Goal: Check status: Check status

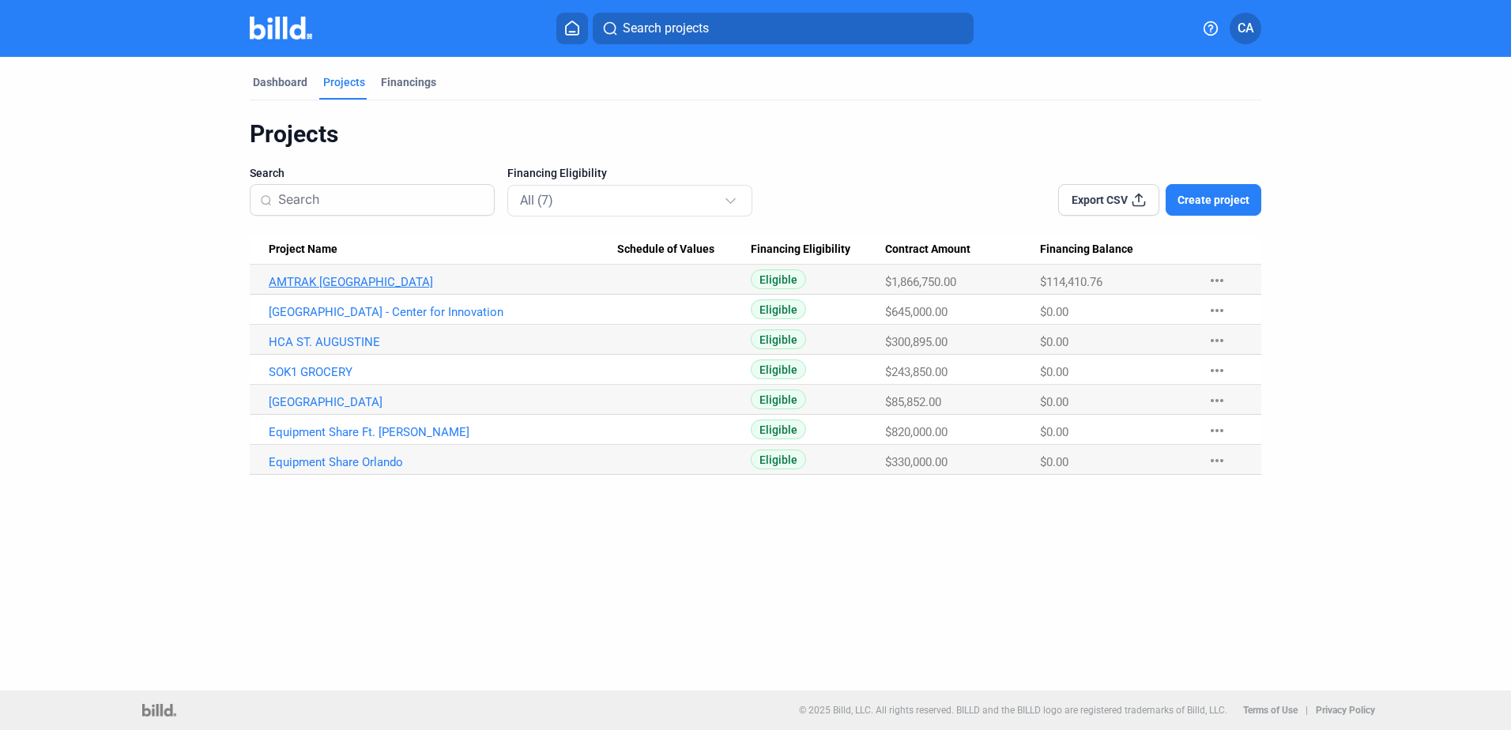
click at [349, 284] on link "AMTRAK [GEOGRAPHIC_DATA]" at bounding box center [443, 282] width 349 height 14
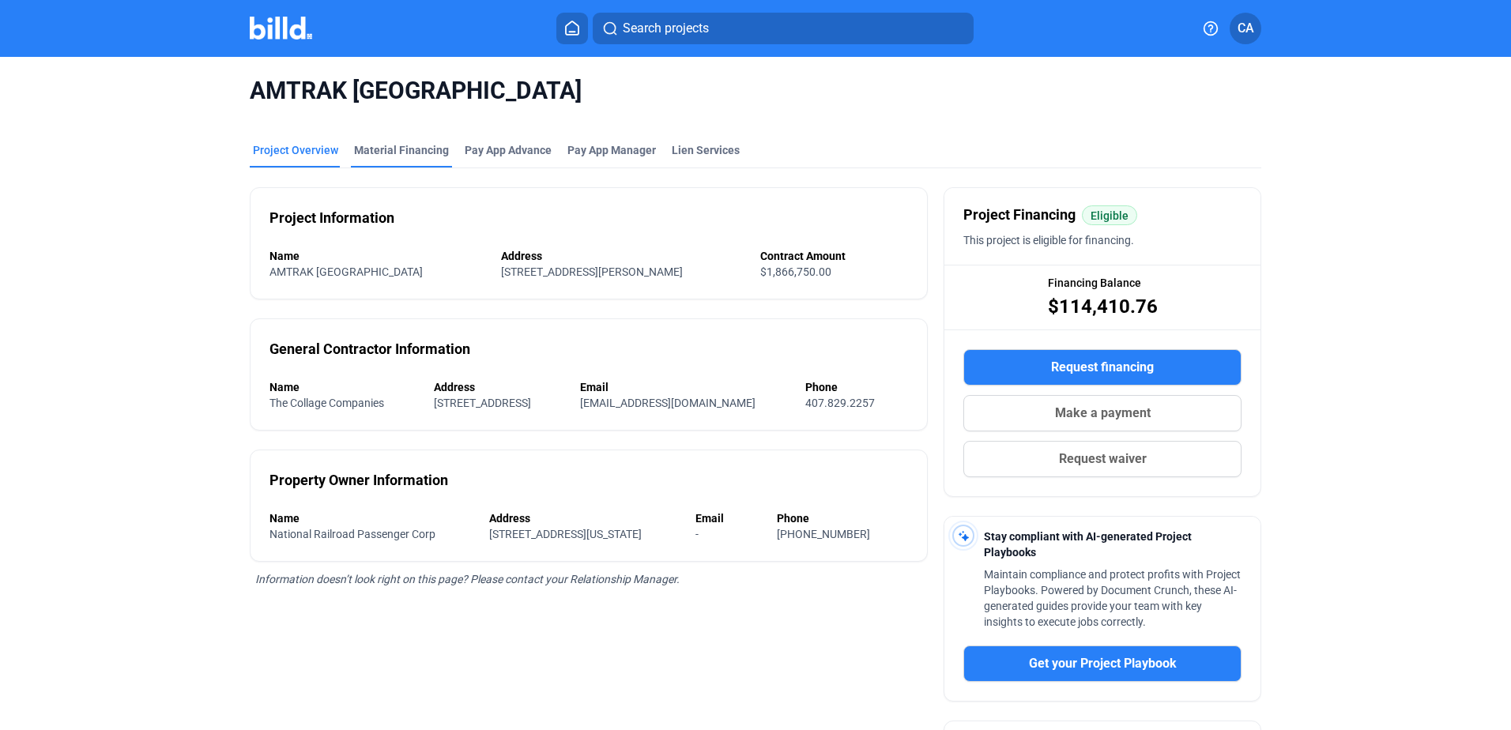
click at [397, 151] on div "Material Financing" at bounding box center [401, 150] width 95 height 16
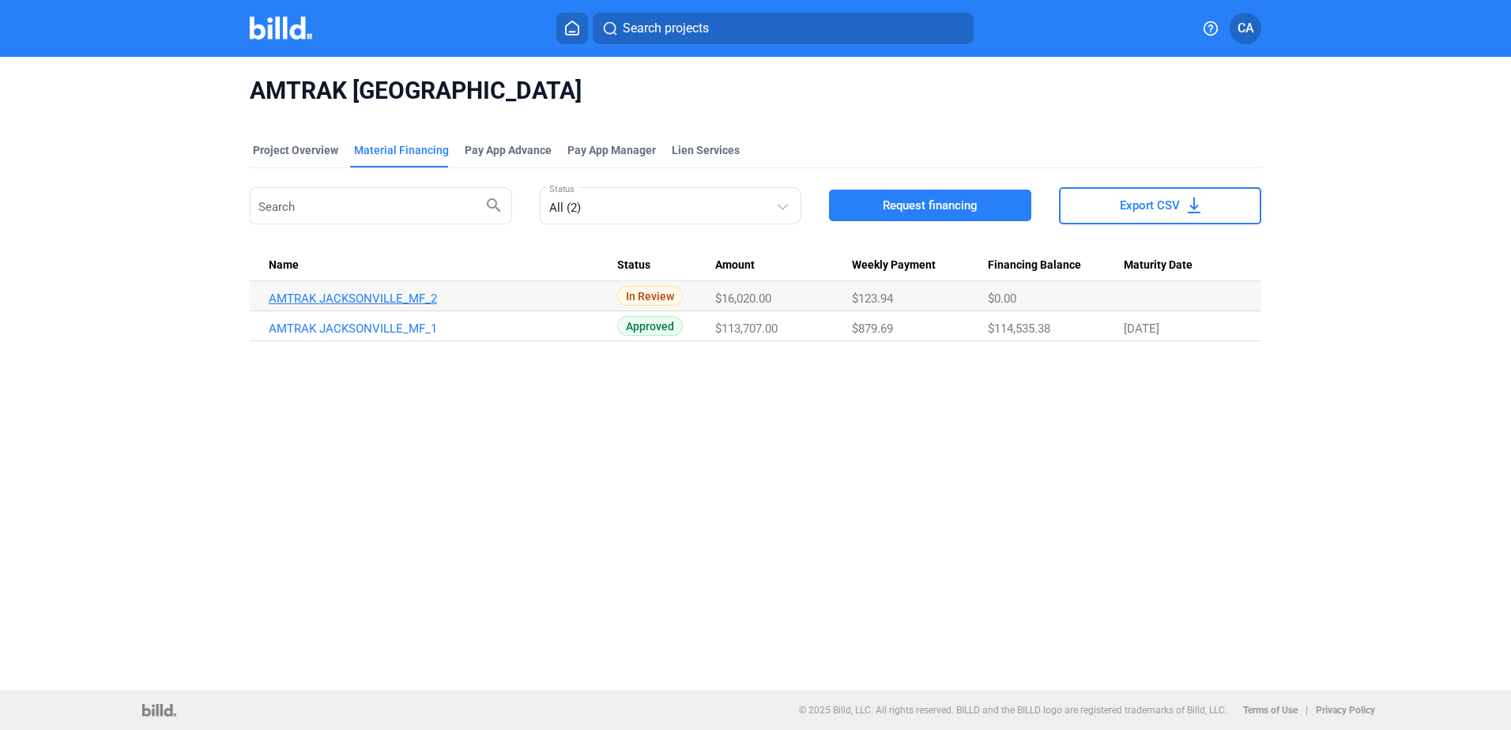
click at [334, 303] on link "AMTRAK JACKSONVILLE_MF_2" at bounding box center [443, 299] width 349 height 14
